Goal: Task Accomplishment & Management: Manage account settings

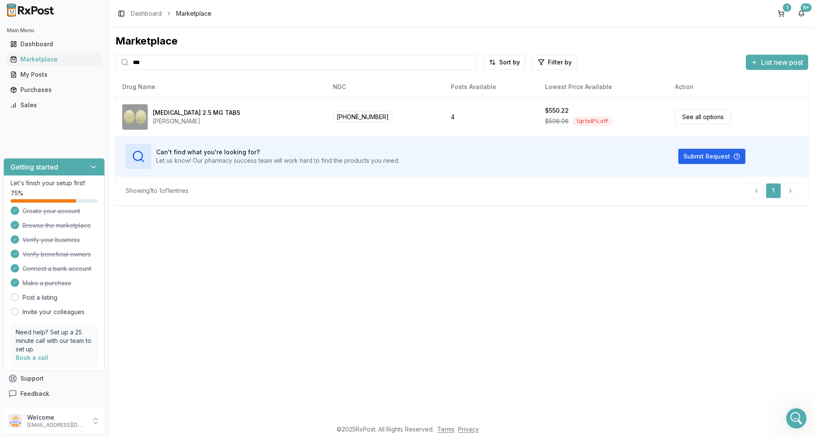
scroll to position [1, 0]
drag, startPoint x: 168, startPoint y: 62, endPoint x: 60, endPoint y: 60, distance: 107.3
click at [58, 59] on div "Main Menu Dashboard Marketplace My Posts Purchases Sales Getting started Let's …" at bounding box center [407, 218] width 815 height 437
type input "*******"
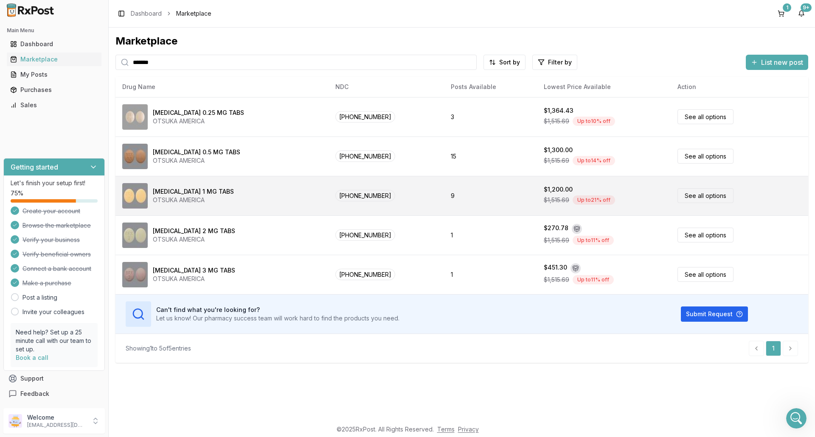
click at [224, 200] on div "[MEDICAL_DATA] 1 MG TABS OTSUKA AMERICA" at bounding box center [221, 195] width 199 height 25
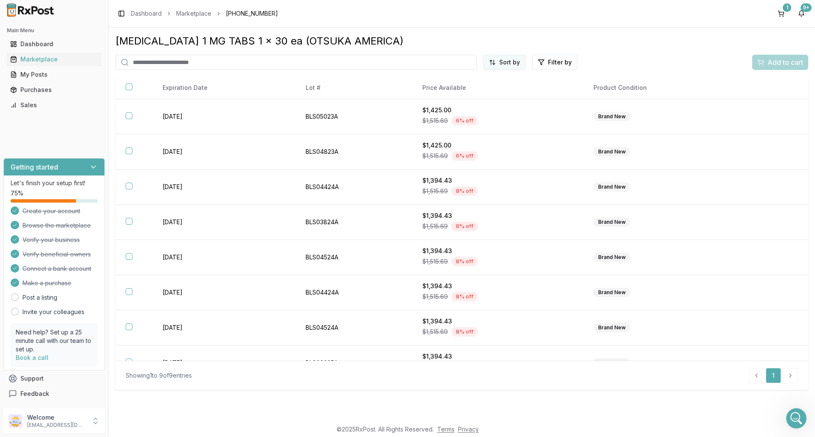
click at [510, 58] on html "Main Menu Dashboard Marketplace My Posts Purchases Sales Getting started Let's …" at bounding box center [407, 218] width 815 height 437
click at [484, 96] on div "Price (Low to High)" at bounding box center [483, 94] width 81 height 14
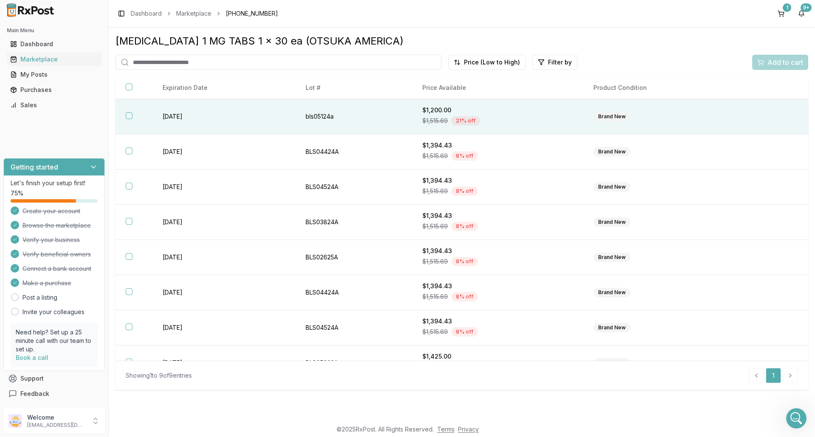
click at [527, 114] on div "$1,200.00" at bounding box center [497, 110] width 150 height 8
click at [788, 64] on span "Add to cart" at bounding box center [785, 62] width 36 height 10
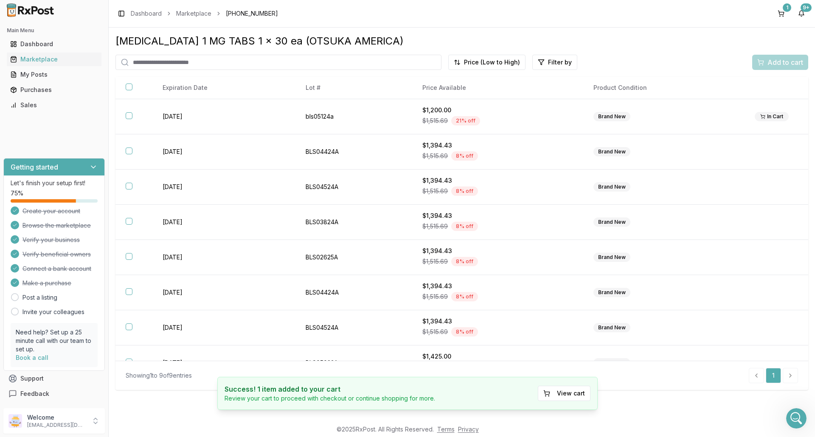
click at [156, 59] on input "search" at bounding box center [278, 62] width 326 height 15
type input "*****"
click at [62, 64] on link "Marketplace" at bounding box center [54, 59] width 95 height 15
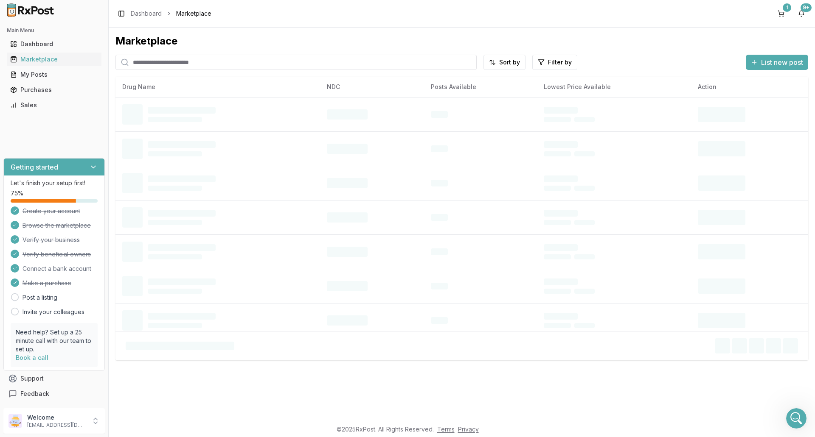
click at [192, 65] on input "search" at bounding box center [295, 62] width 361 height 15
type input "*****"
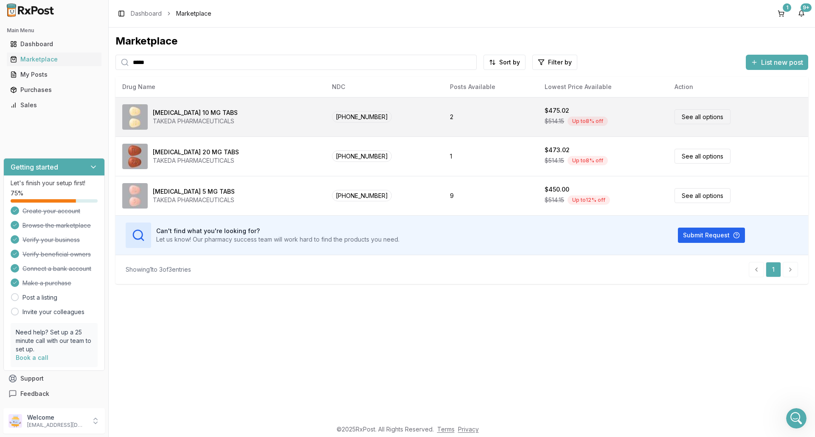
click at [266, 118] on div "[MEDICAL_DATA] 10 MG TABS TAKEDA PHARMACEUTICALS" at bounding box center [220, 116] width 196 height 25
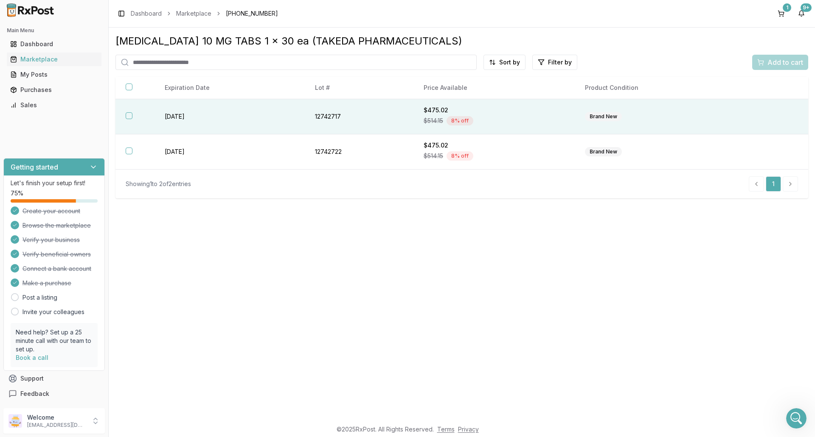
drag, startPoint x: 514, startPoint y: 106, endPoint x: 596, endPoint y: 105, distance: 82.3
click at [514, 106] on div "$475.02" at bounding box center [493, 110] width 141 height 8
drag, startPoint x: 789, startPoint y: 67, endPoint x: 789, endPoint y: 75, distance: 8.1
click at [789, 67] on span "Add to cart" at bounding box center [785, 62] width 36 height 10
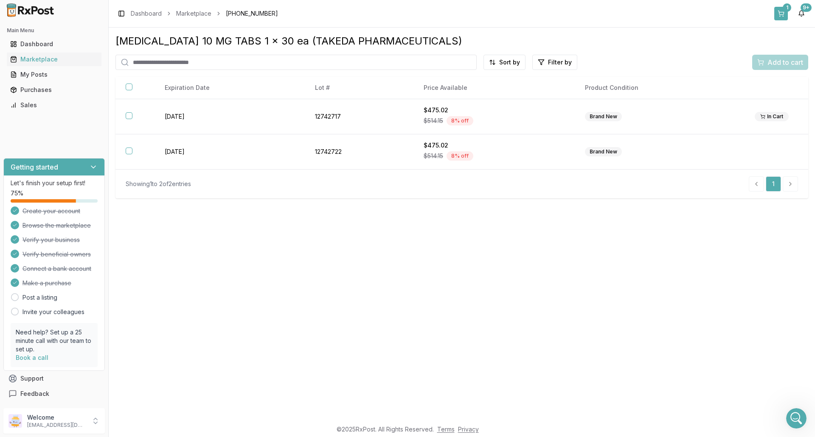
click at [777, 14] on button "1" at bounding box center [781, 14] width 14 height 14
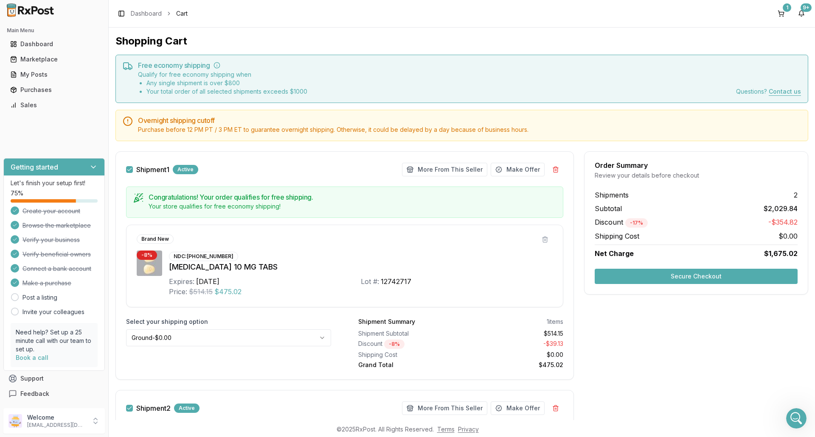
click at [723, 280] on button "Secure Checkout" at bounding box center [695, 276] width 203 height 15
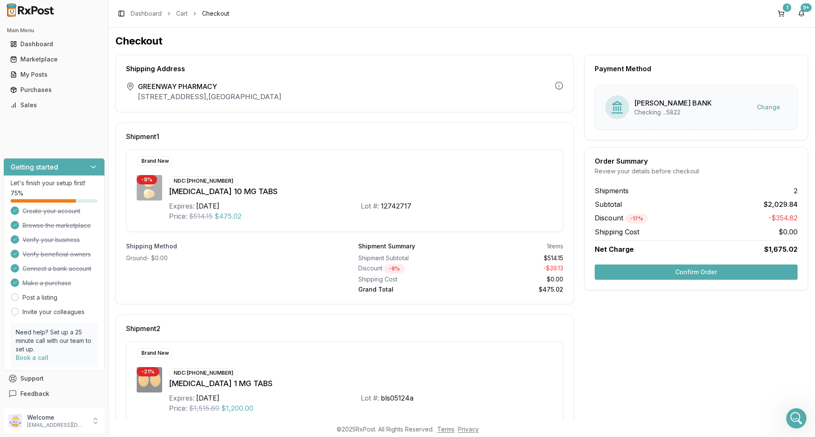
click at [723, 280] on div "Order Summary Review your details before checkout Shipments 2 Subtotal $2,029.8…" at bounding box center [696, 218] width 224 height 143
click at [724, 273] on button "Confirm Order" at bounding box center [695, 272] width 203 height 15
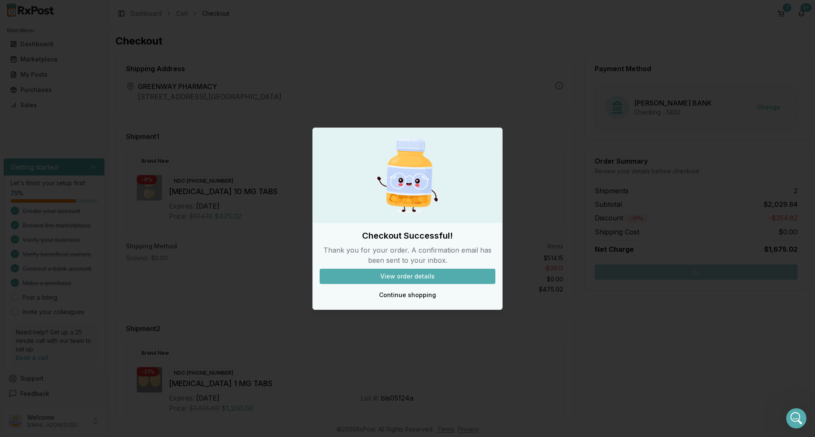
click at [417, 24] on div at bounding box center [407, 218] width 815 height 437
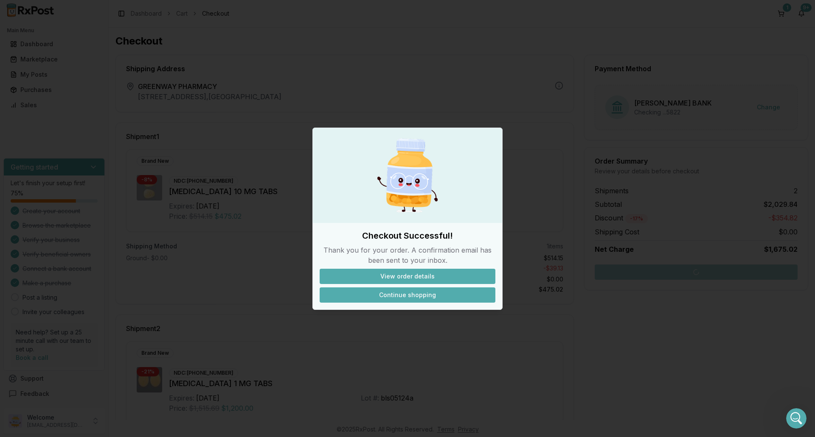
click at [419, 297] on button "Continue shopping" at bounding box center [407, 295] width 176 height 15
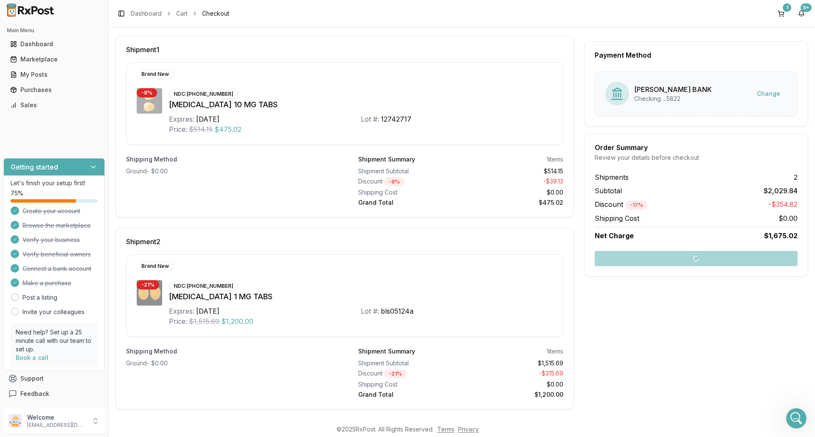
scroll to position [90, 0]
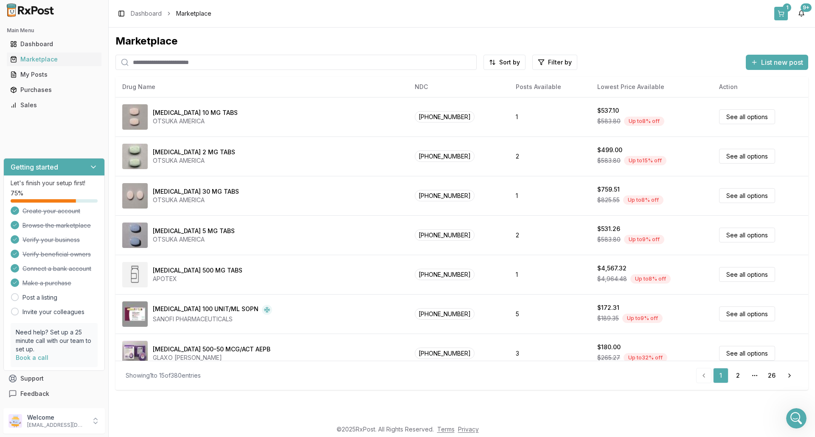
click at [779, 16] on button "1" at bounding box center [781, 14] width 14 height 14
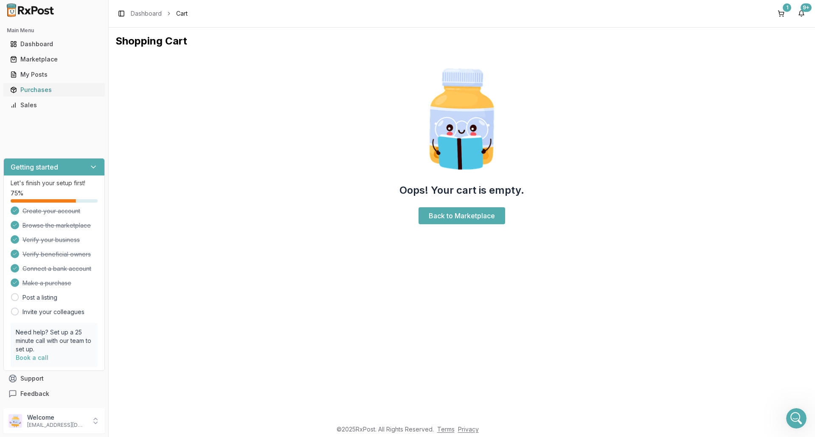
click at [44, 85] on link "Purchases" at bounding box center [54, 89] width 95 height 15
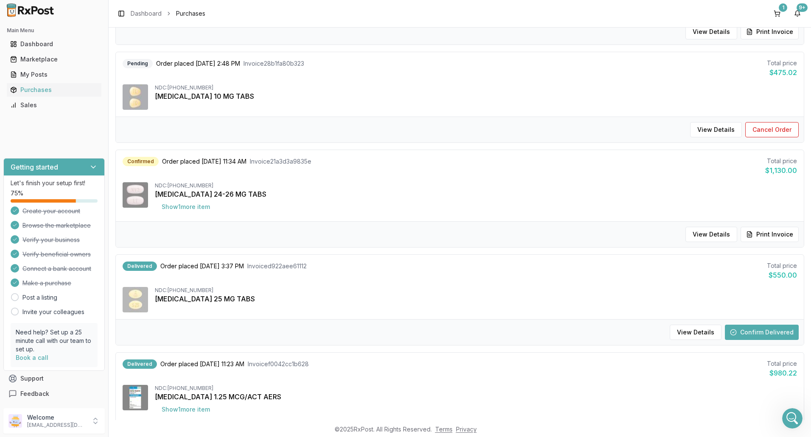
scroll to position [170, 0]
click at [784, 333] on button "Confirm Delivered" at bounding box center [762, 331] width 74 height 15
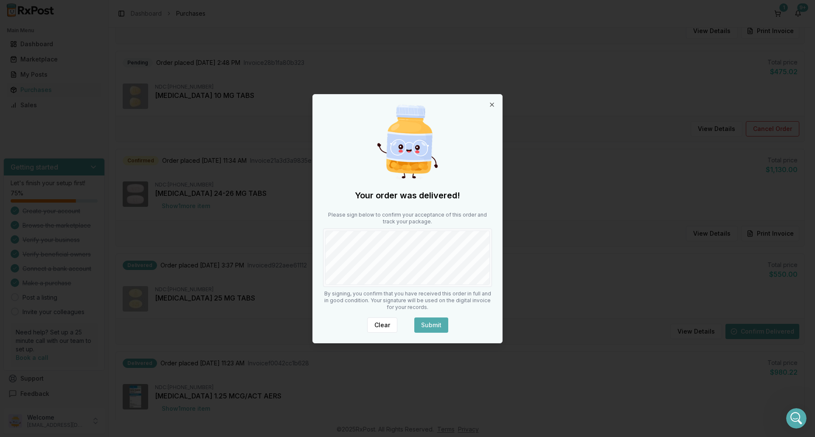
click at [437, 323] on button "Submit" at bounding box center [431, 325] width 34 height 15
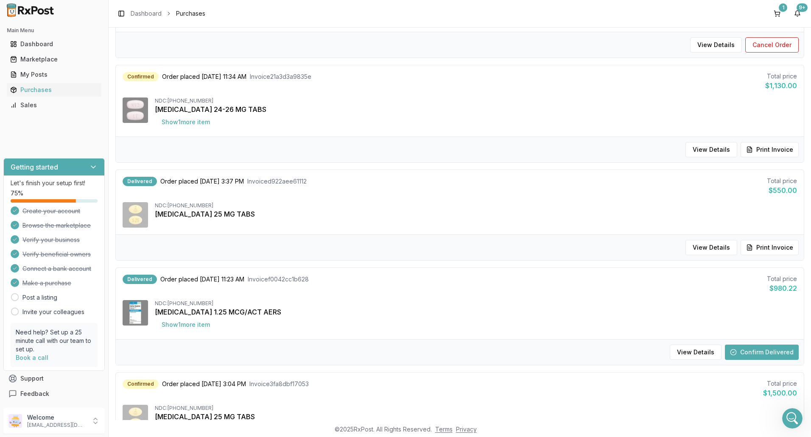
scroll to position [255, 0]
click at [204, 325] on button "Show 1 more item" at bounding box center [186, 323] width 62 height 15
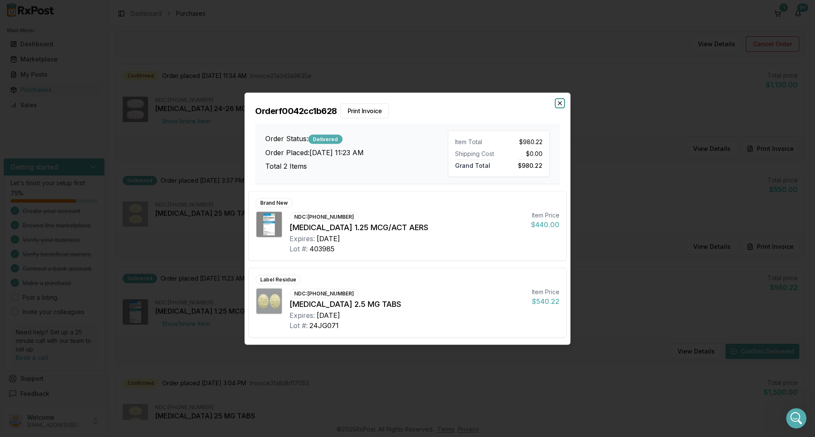
click at [559, 102] on icon "button" at bounding box center [559, 103] width 7 height 7
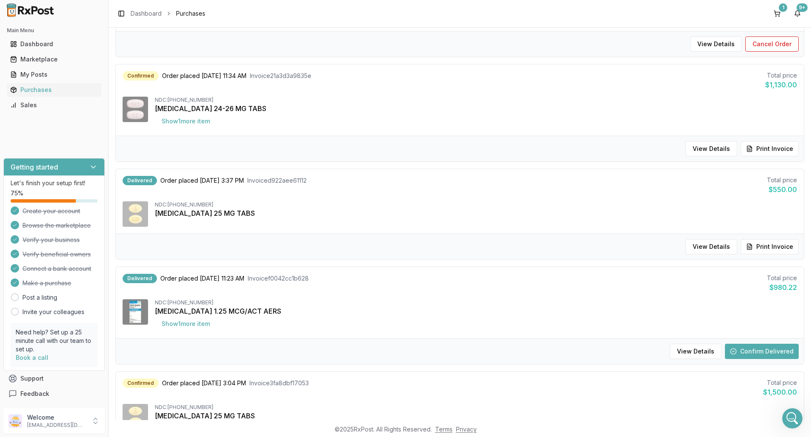
click at [758, 350] on button "Confirm Delivered" at bounding box center [762, 351] width 74 height 15
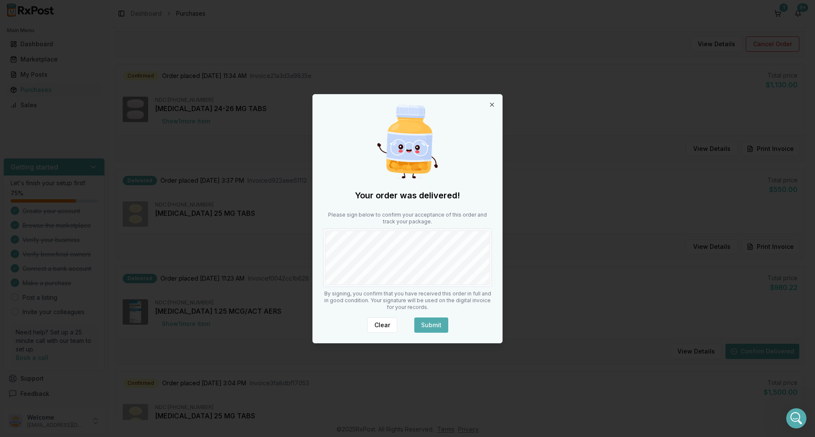
click at [432, 330] on button "Submit" at bounding box center [431, 325] width 34 height 15
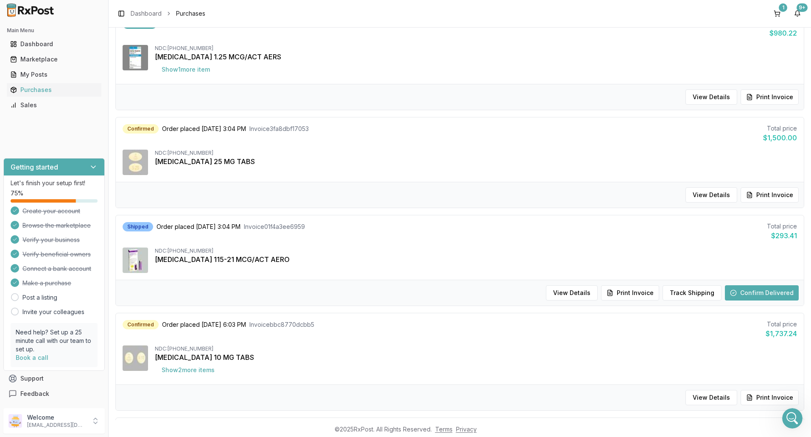
scroll to position [721, 0]
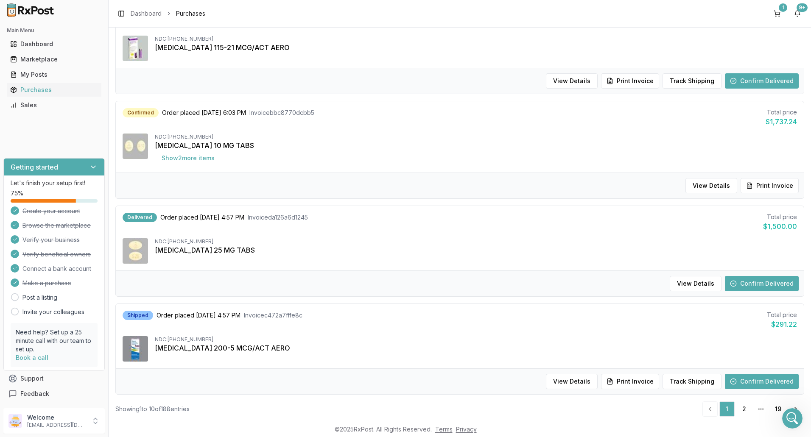
click at [756, 283] on button "Confirm Delivered" at bounding box center [762, 283] width 74 height 15
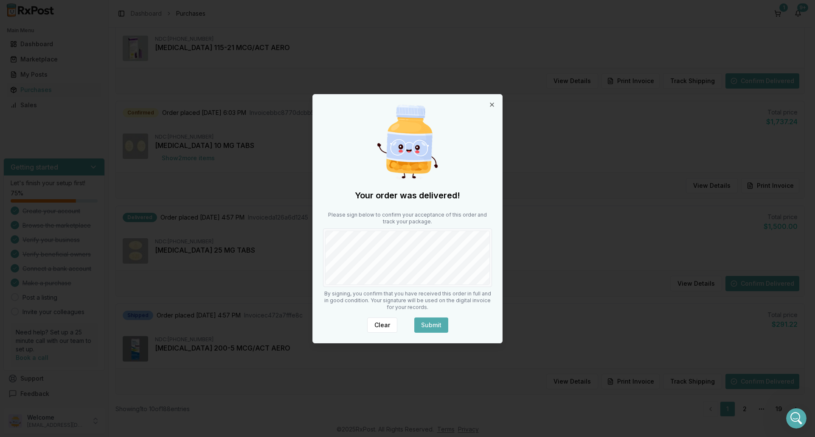
click at [438, 325] on button "Submit" at bounding box center [431, 325] width 34 height 15
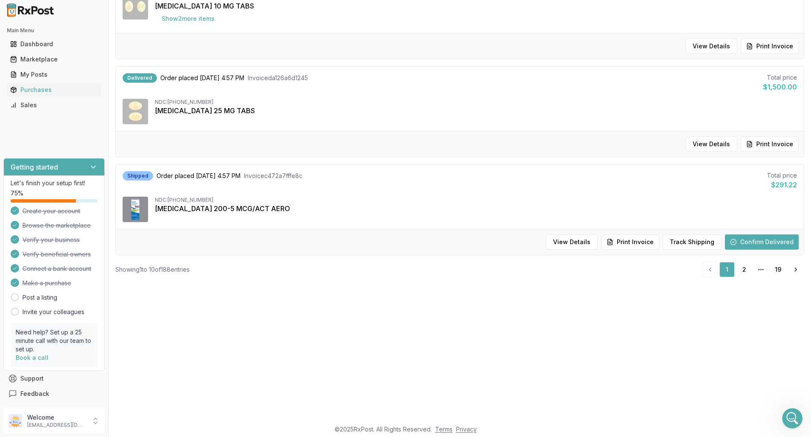
scroll to position [127, 0]
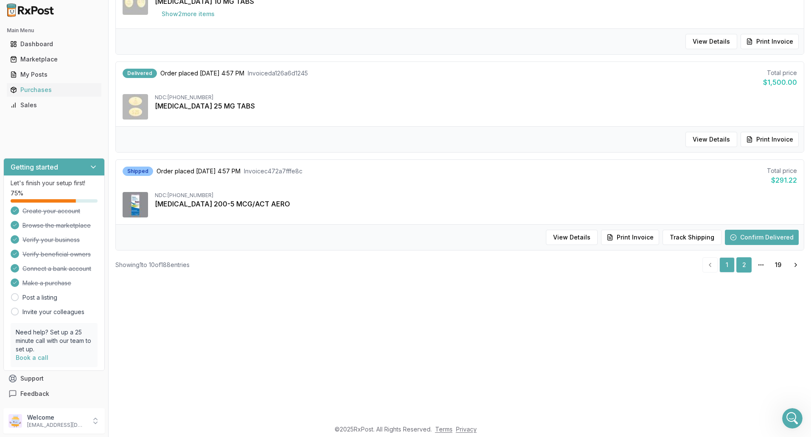
click at [744, 262] on link "2" at bounding box center [743, 265] width 15 height 15
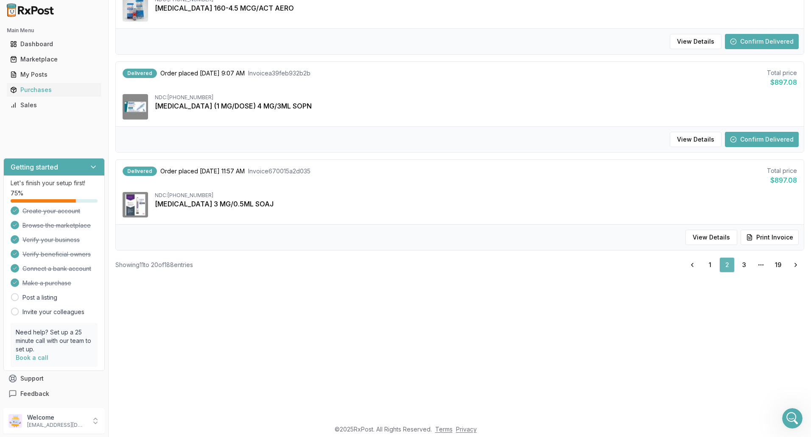
scroll to position [31, 0]
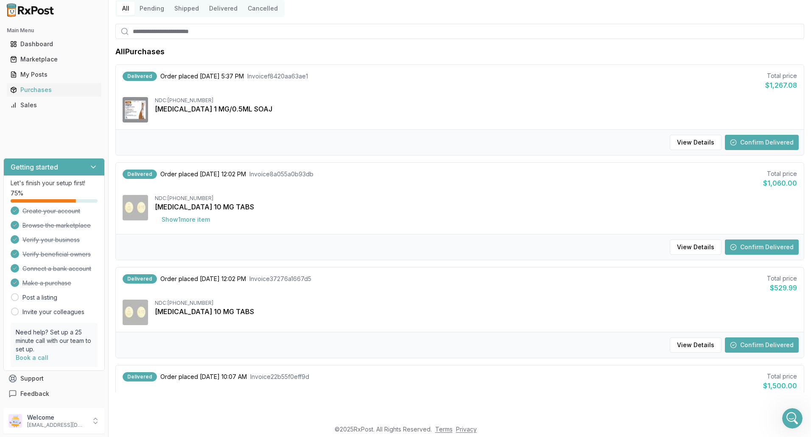
click at [761, 140] on button "Confirm Delivered" at bounding box center [762, 142] width 74 height 15
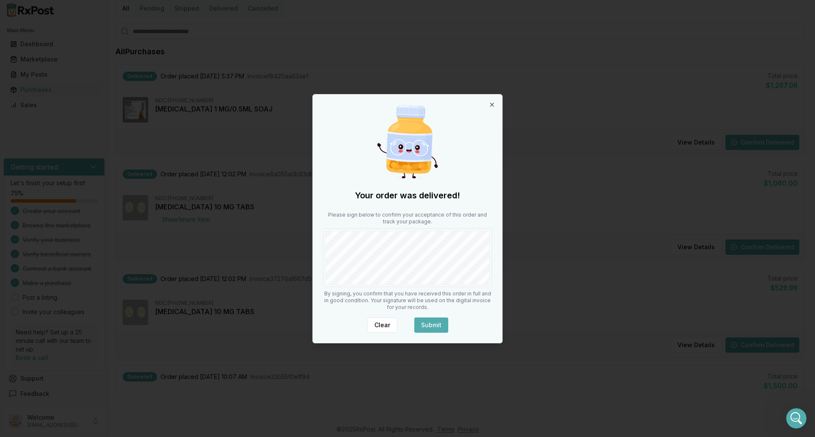
click at [437, 325] on button "Submit" at bounding box center [431, 325] width 34 height 15
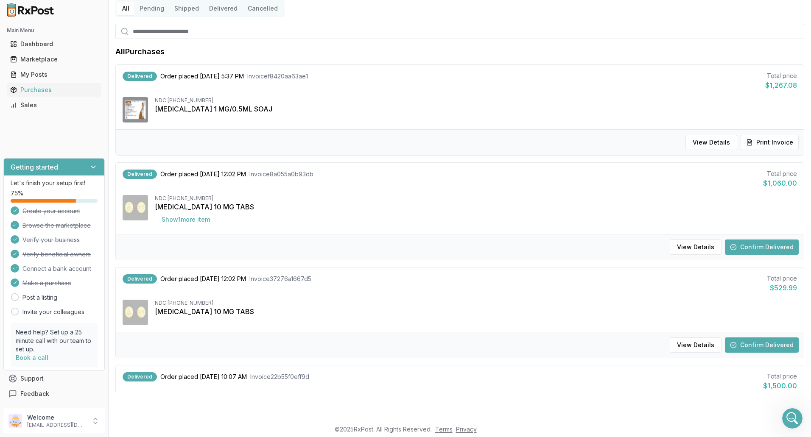
click at [774, 247] on button "Confirm Delivered" at bounding box center [762, 247] width 74 height 15
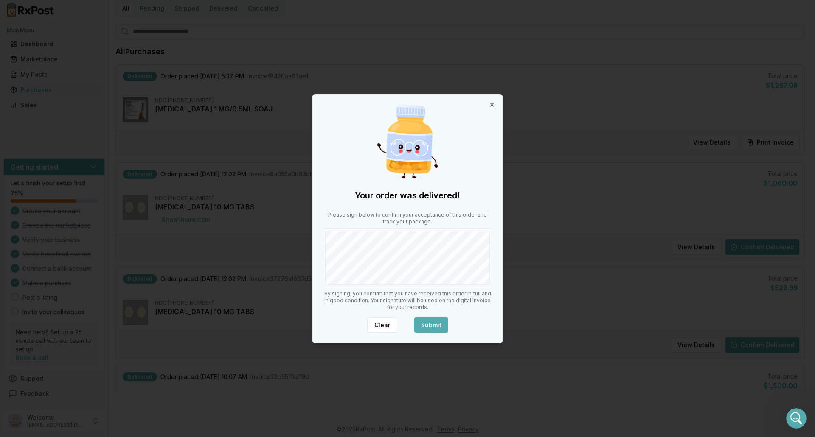
click at [439, 329] on button "Submit" at bounding box center [431, 325] width 34 height 15
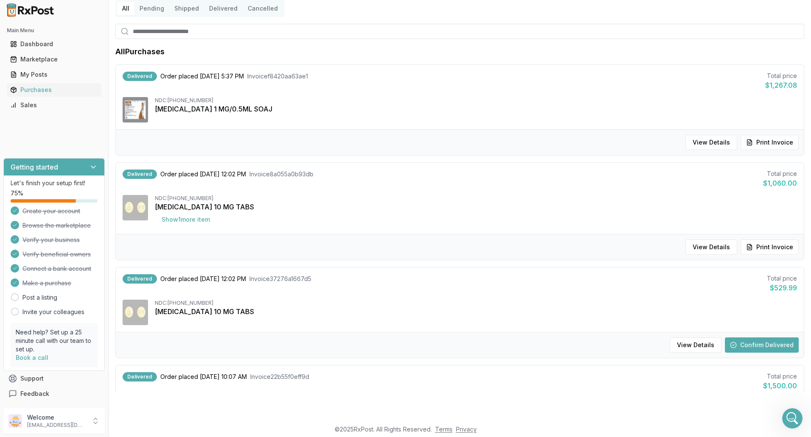
click at [742, 342] on button "Confirm Delivered" at bounding box center [762, 345] width 74 height 15
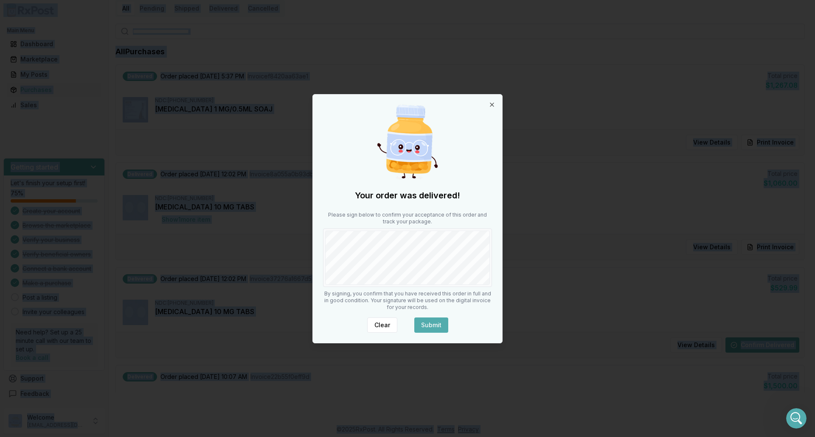
click at [497, 260] on div "Your order was delivered! Please sign below to confirm your acceptance of this …" at bounding box center [407, 219] width 189 height 249
click at [435, 325] on button "Submit" at bounding box center [431, 325] width 34 height 15
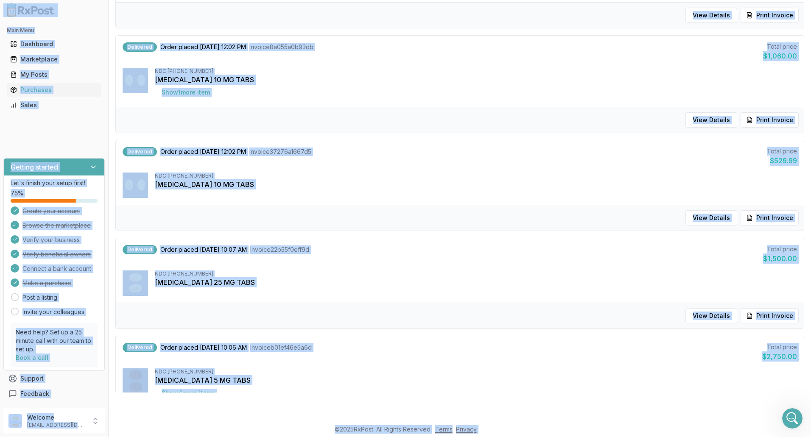
scroll to position [370, 0]
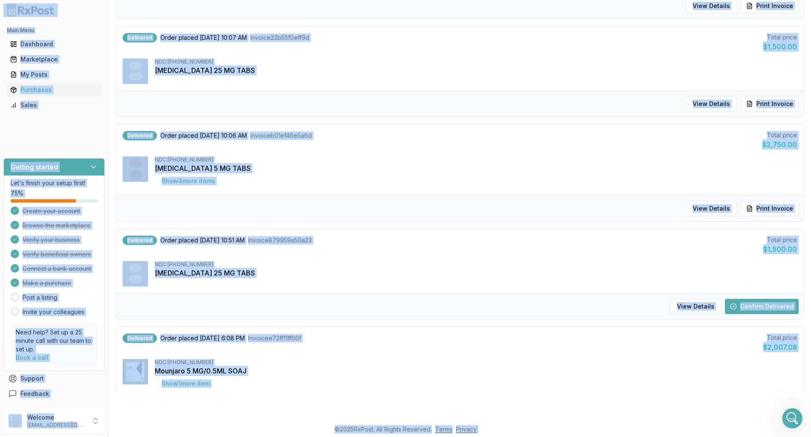
click at [745, 308] on button "Confirm Delivered" at bounding box center [762, 306] width 74 height 15
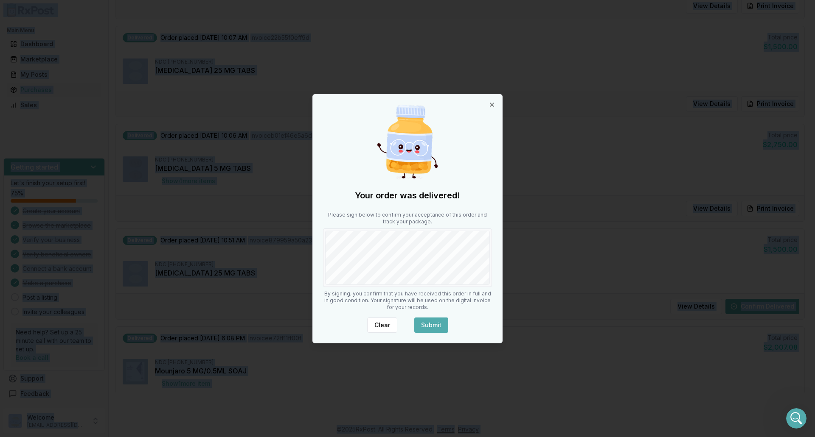
click at [425, 319] on button "Submit" at bounding box center [431, 325] width 34 height 15
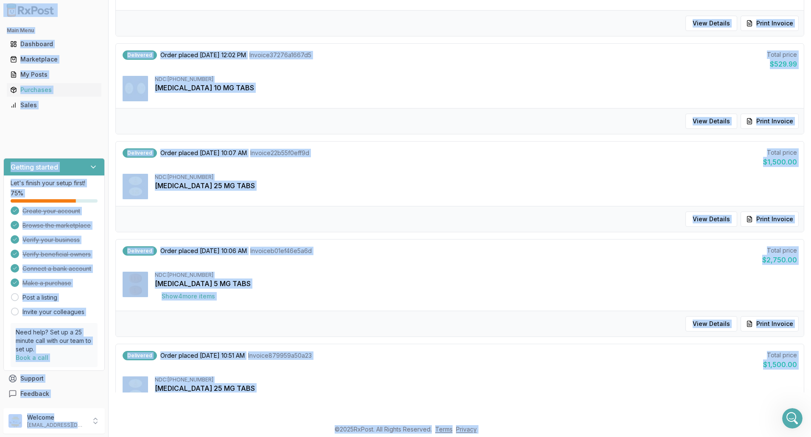
scroll to position [467, 0]
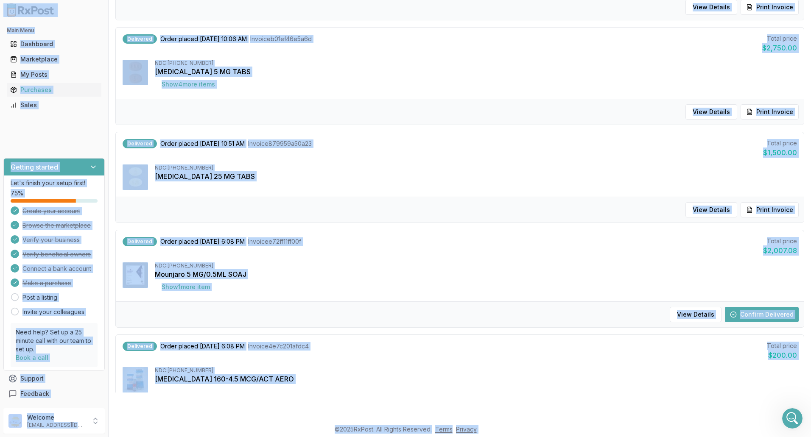
click at [739, 311] on button "Confirm Delivered" at bounding box center [762, 314] width 74 height 15
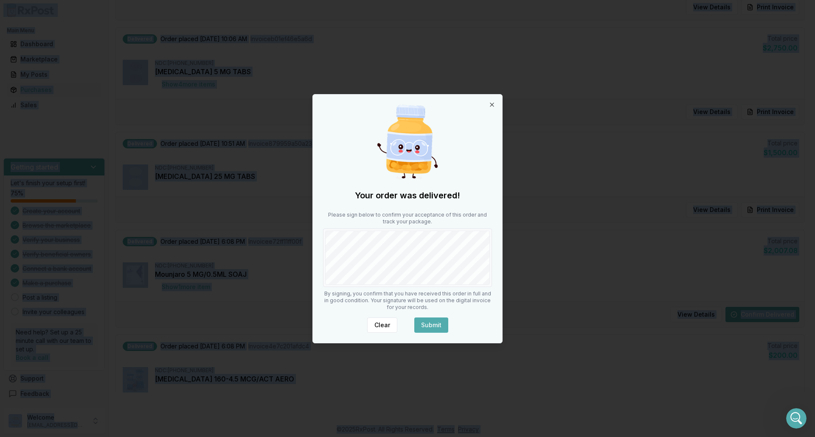
click at [490, 267] on div at bounding box center [407, 258] width 169 height 59
click at [438, 329] on button "Submit" at bounding box center [431, 325] width 34 height 15
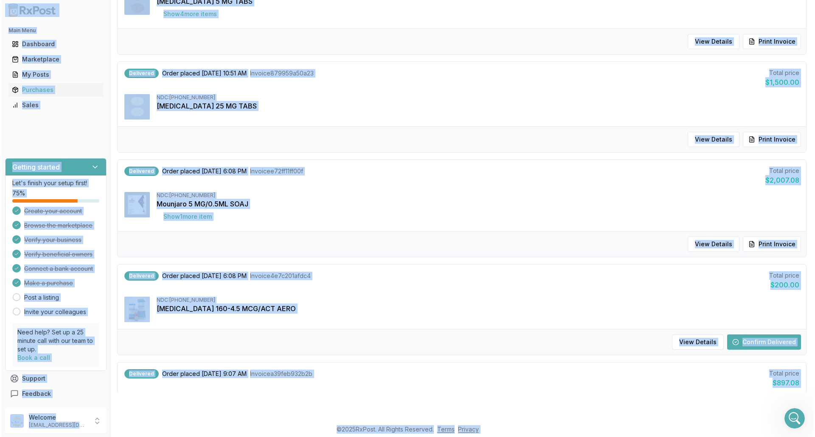
scroll to position [594, 0]
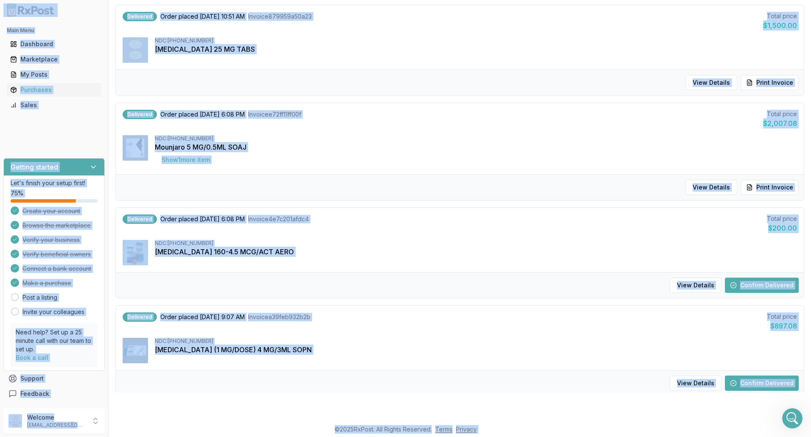
click at [733, 287] on button "Confirm Delivered" at bounding box center [762, 285] width 74 height 15
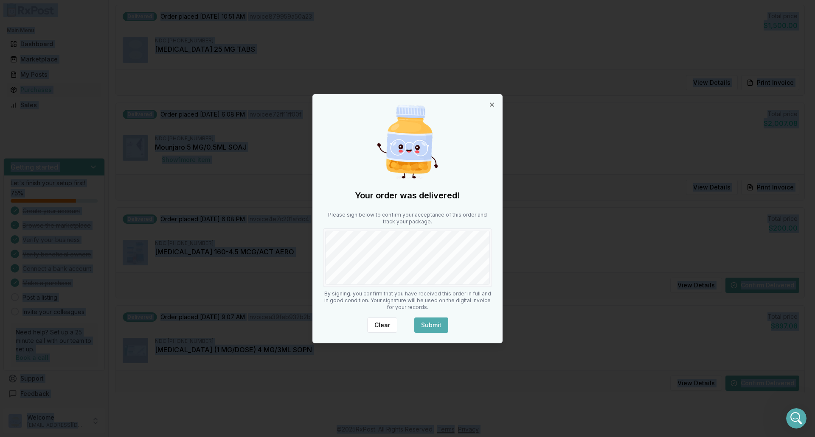
click at [435, 321] on button "Submit" at bounding box center [431, 325] width 34 height 15
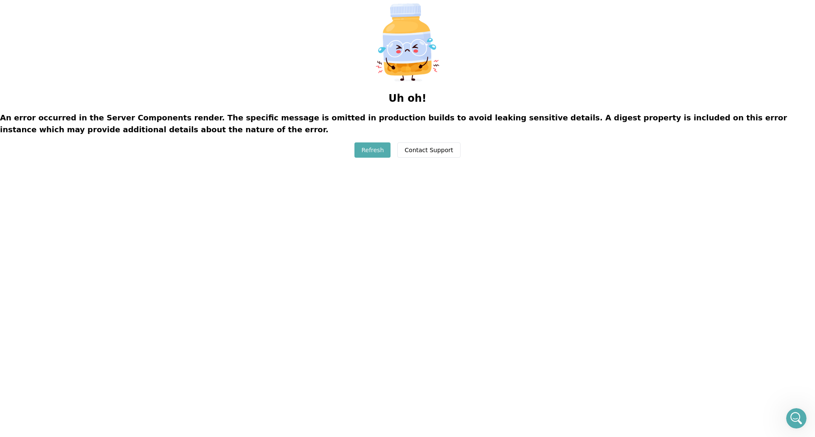
scroll to position [0, 0]
click at [385, 154] on button "Refresh" at bounding box center [372, 150] width 36 height 15
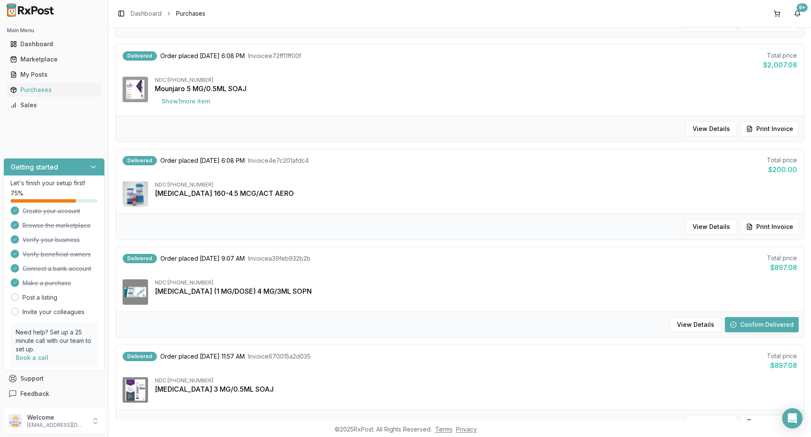
scroll to position [738, 0]
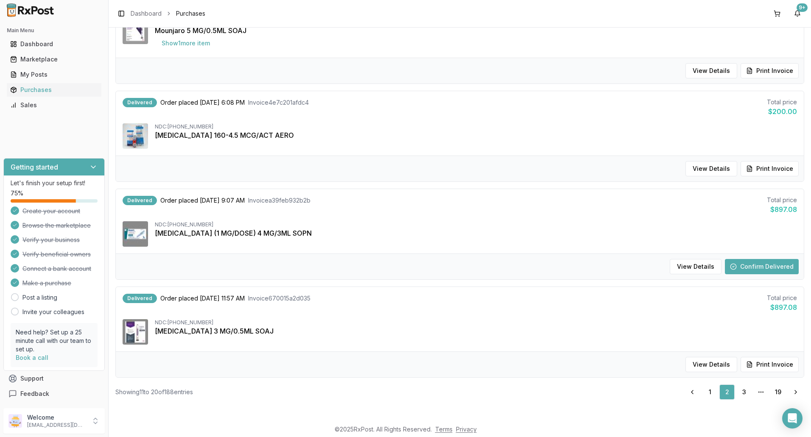
click at [757, 264] on button "Confirm Delivered" at bounding box center [762, 266] width 74 height 15
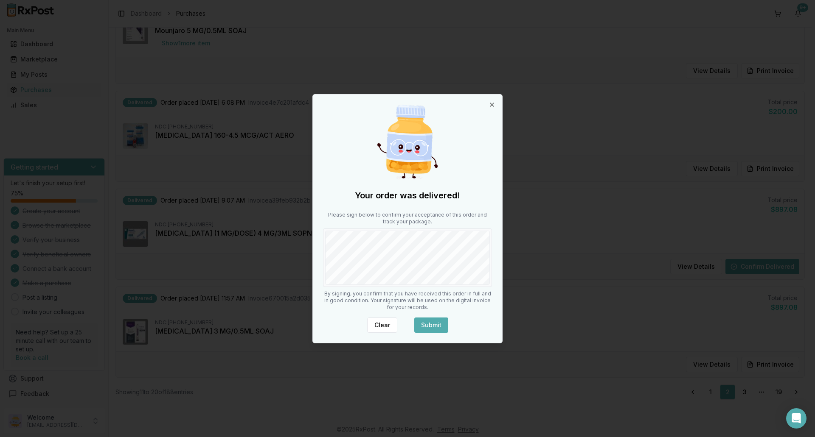
click at [431, 324] on button "Submit" at bounding box center [431, 325] width 34 height 15
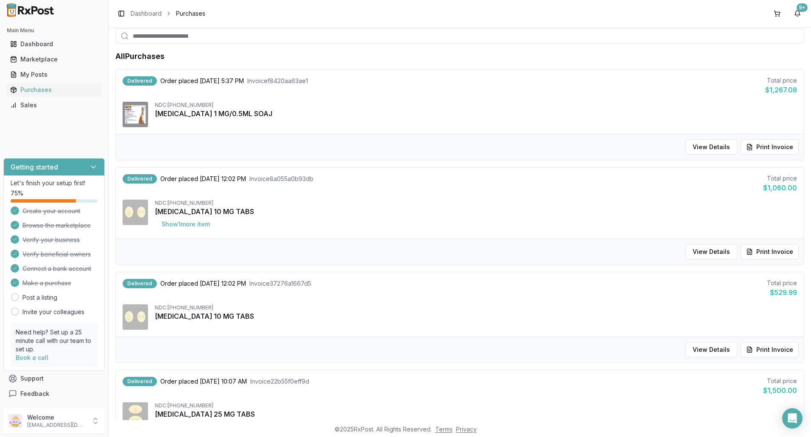
scroll to position [0, 0]
